Goal: Task Accomplishment & Management: Manage account settings

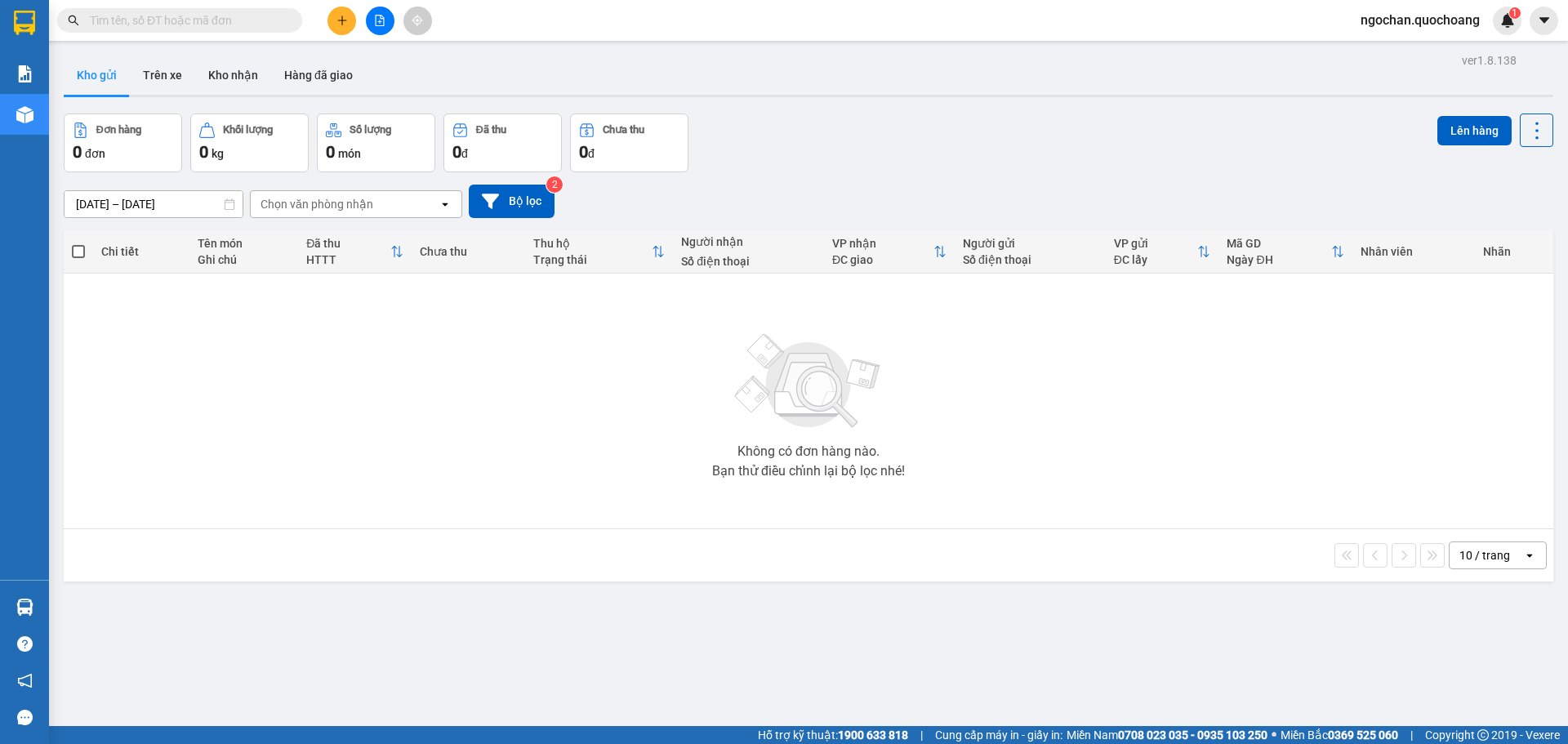
click at [1358, 5] on div "Kết quả tìm kiếm ( 0 ) Bộ lọc No Data ngochan.quochoang 1" at bounding box center [784, 20] width 1568 height 41
click at [1369, 18] on span "ngochan.quochoang" at bounding box center [1421, 20] width 146 height 20
click at [1365, 54] on li "Đăng xuất" at bounding box center [1419, 51] width 148 height 26
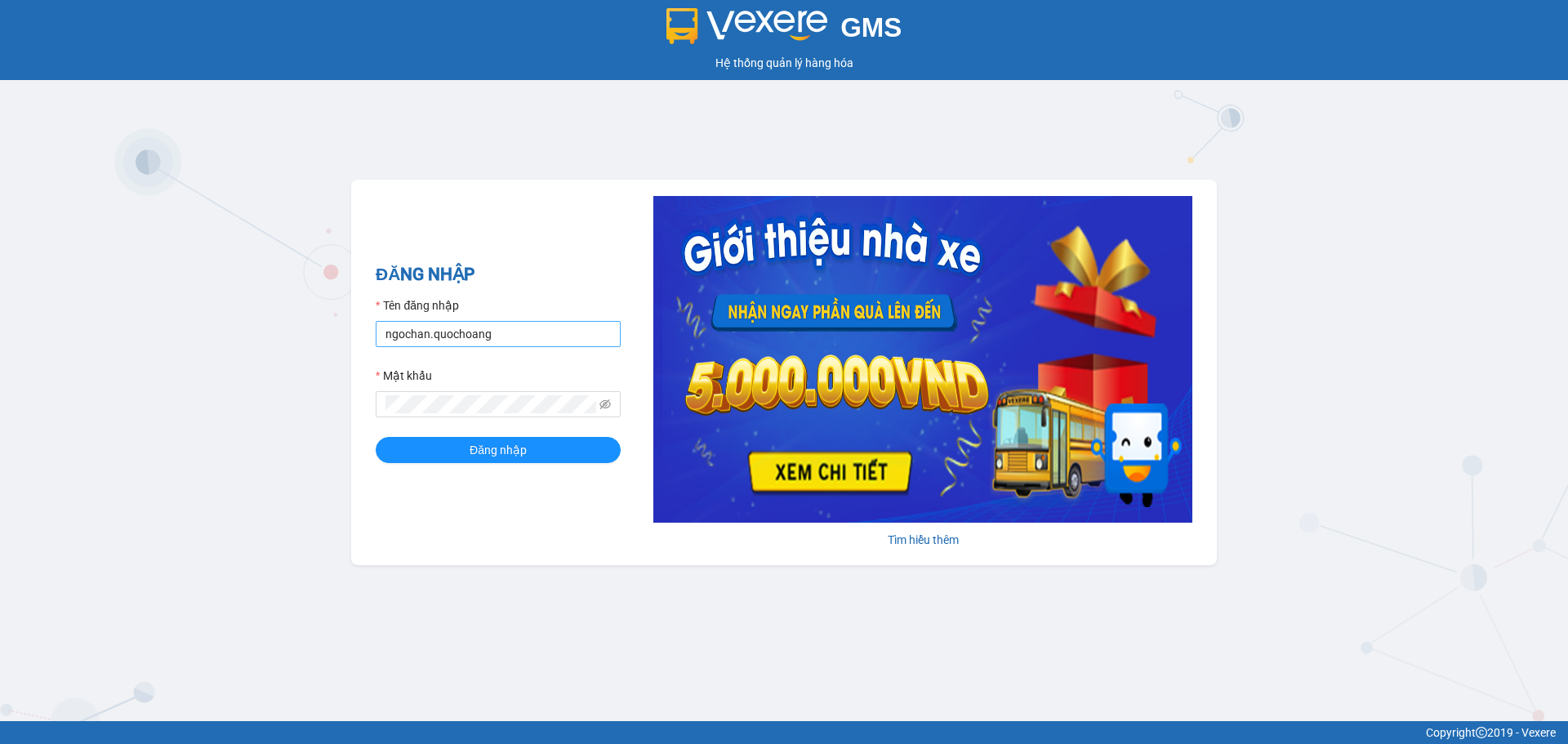
click at [573, 350] on form "Tên đăng nhập ngochan.quochoang Mật khẩu Đăng nhập" at bounding box center [498, 380] width 245 height 167
click at [577, 340] on input "ngochan.quochoang" at bounding box center [498, 334] width 245 height 26
type input "vy.quochoang"
click at [564, 451] on button "Đăng nhập" at bounding box center [498, 450] width 245 height 26
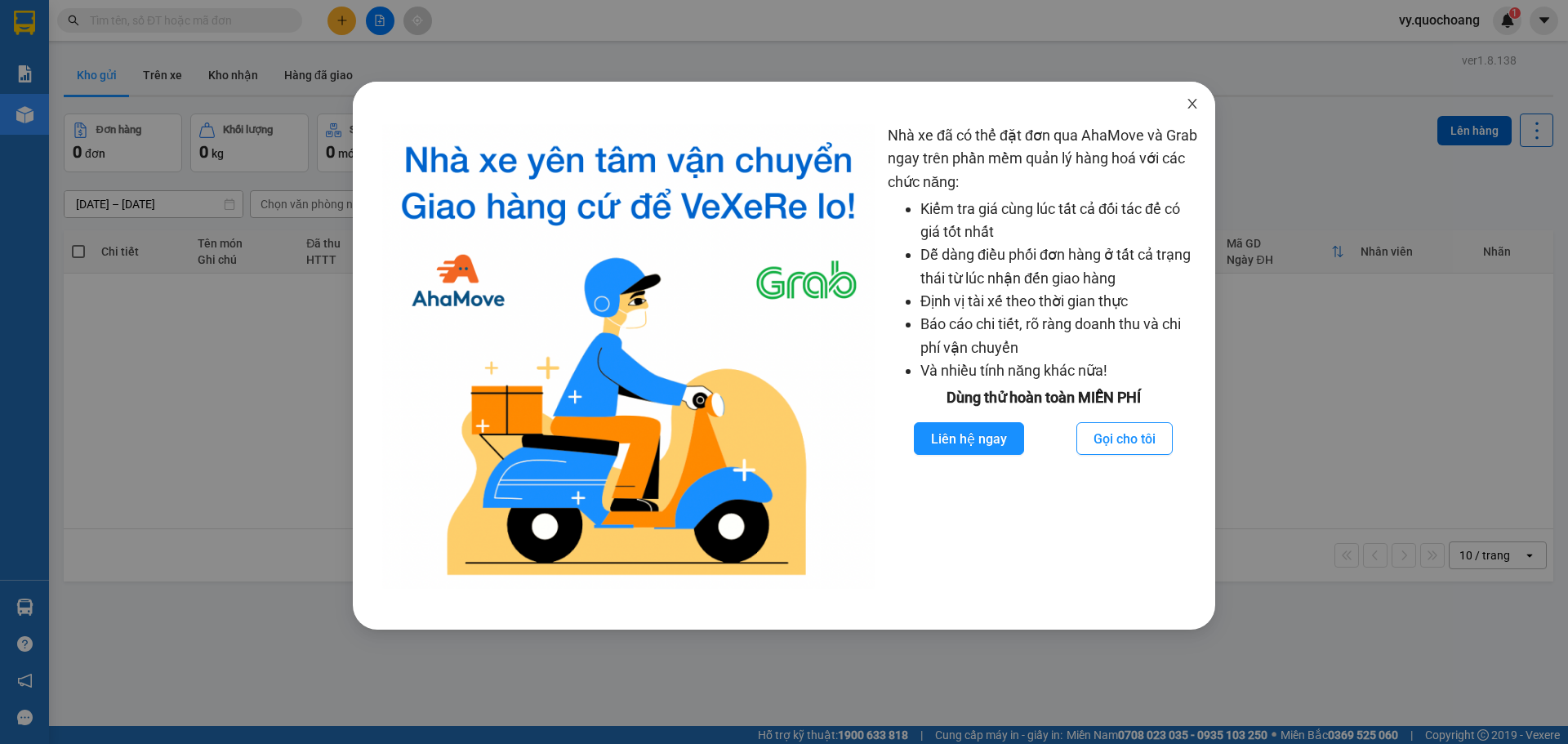
click at [1192, 103] on icon "close" at bounding box center [1192, 104] width 9 height 10
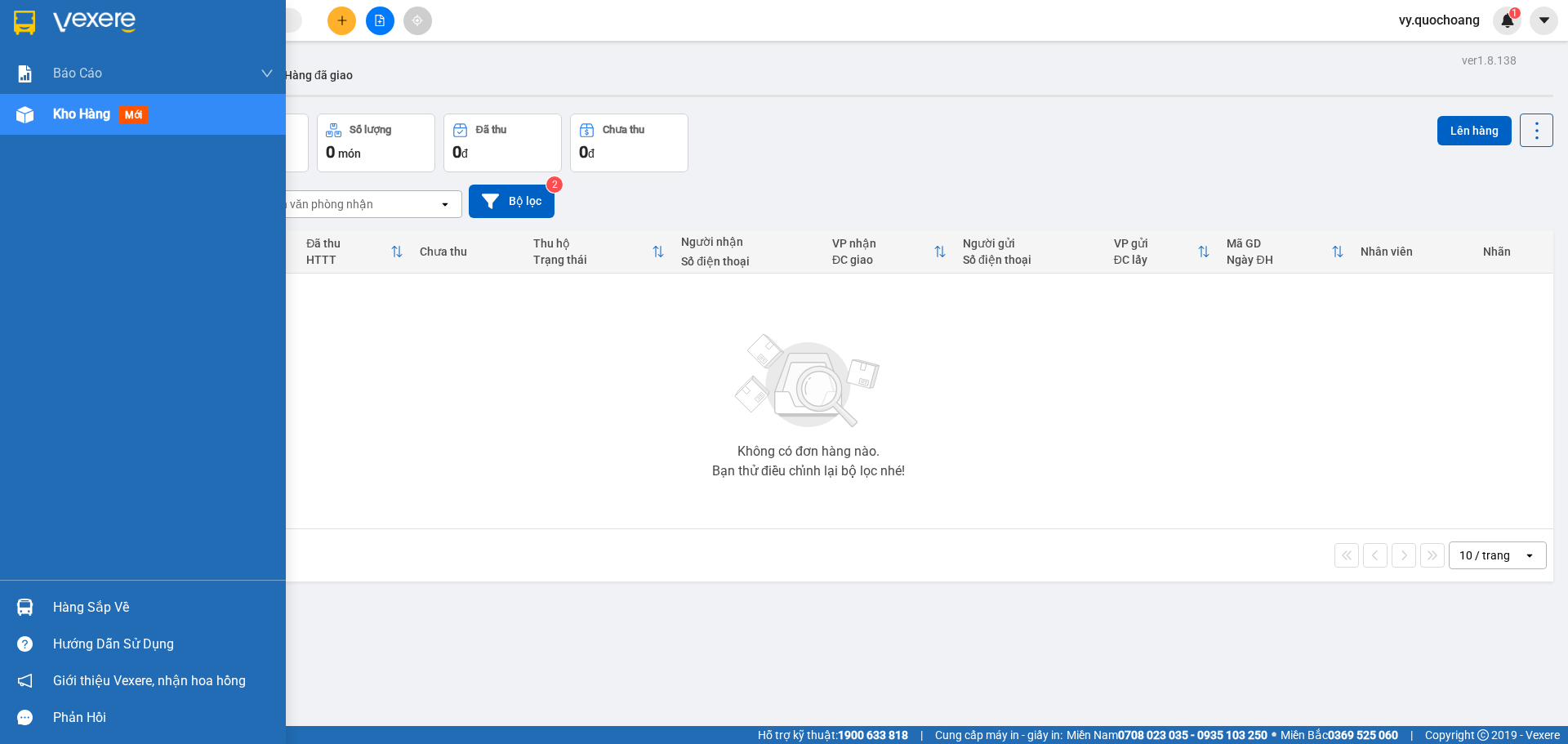
click at [59, 50] on div at bounding box center [142, 26] width 286 height 53
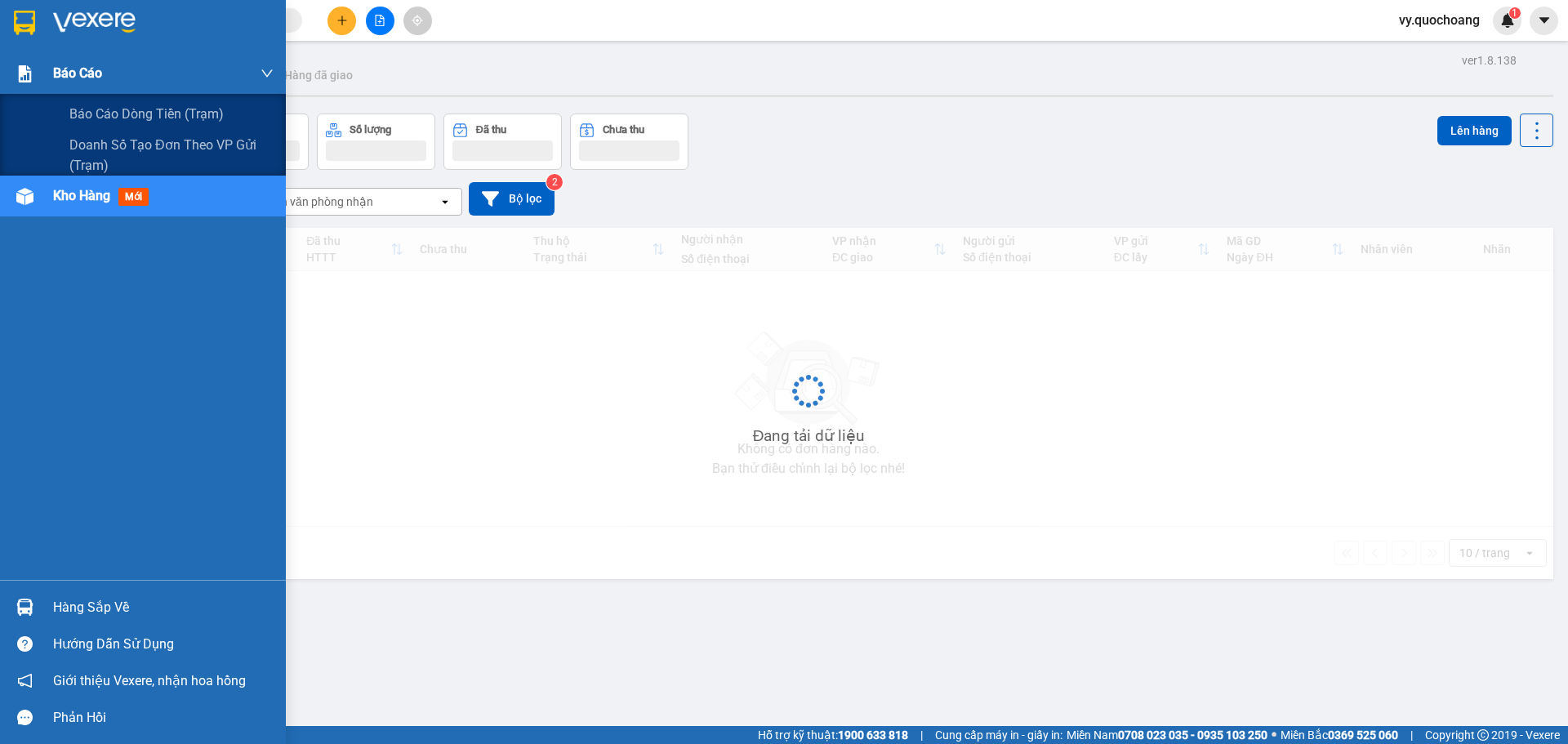
click at [65, 67] on span "Báo cáo" at bounding box center [78, 73] width 49 height 20
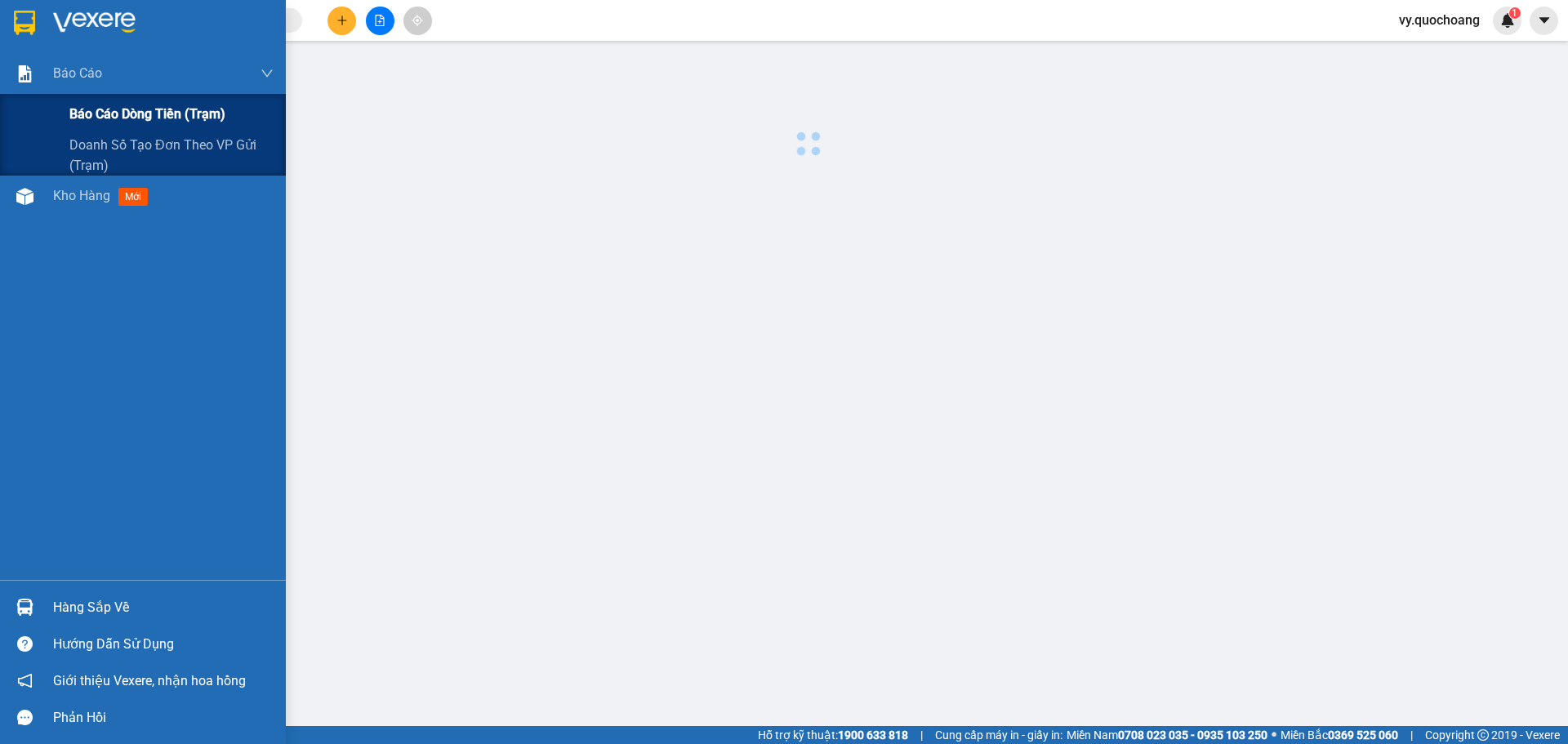
click at [112, 115] on span "Báo cáo dòng tiền (trạm)" at bounding box center [147, 114] width 156 height 20
